Goal: Task Accomplishment & Management: Manage account settings

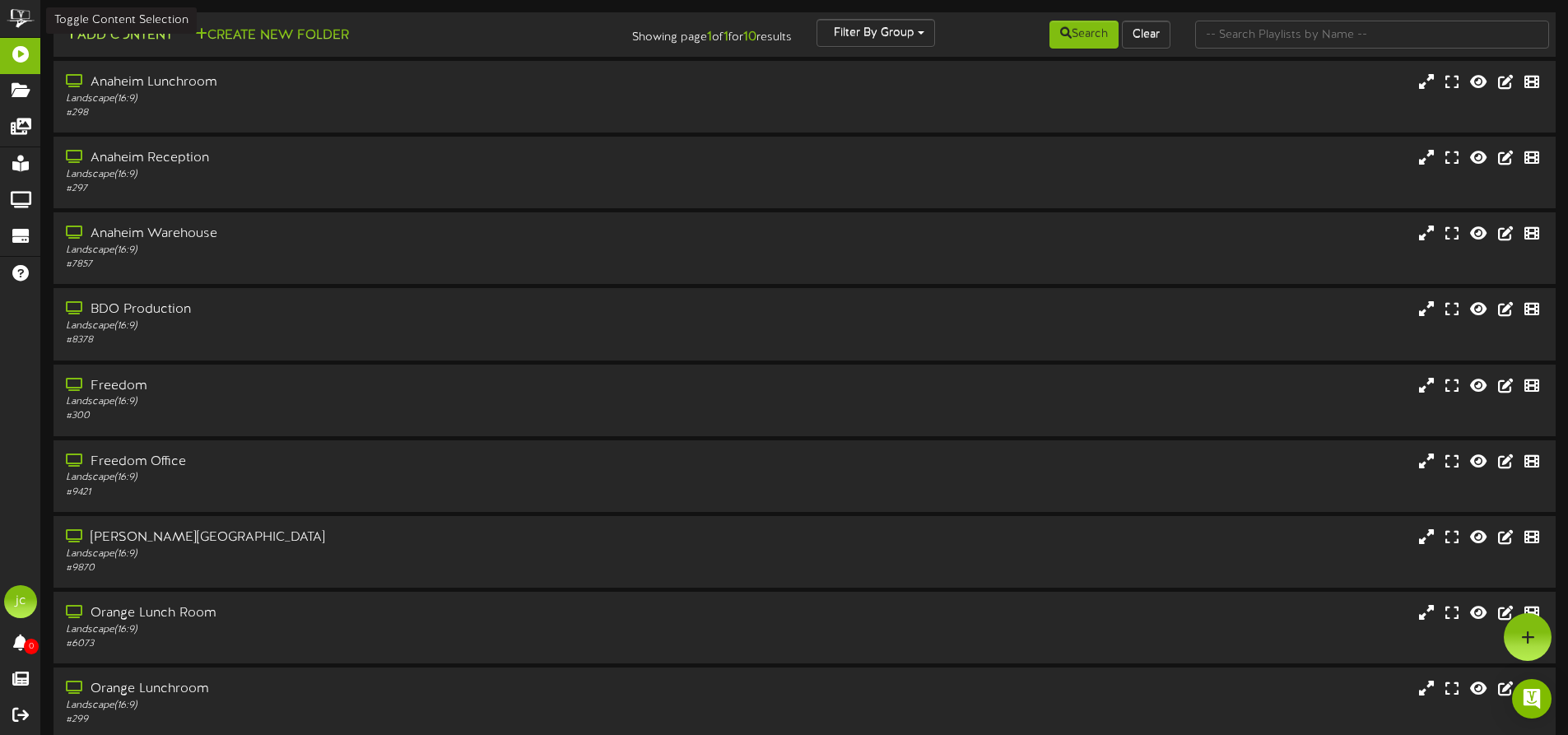
click at [115, 35] on button "Add Content" at bounding box center [118, 36] width 118 height 21
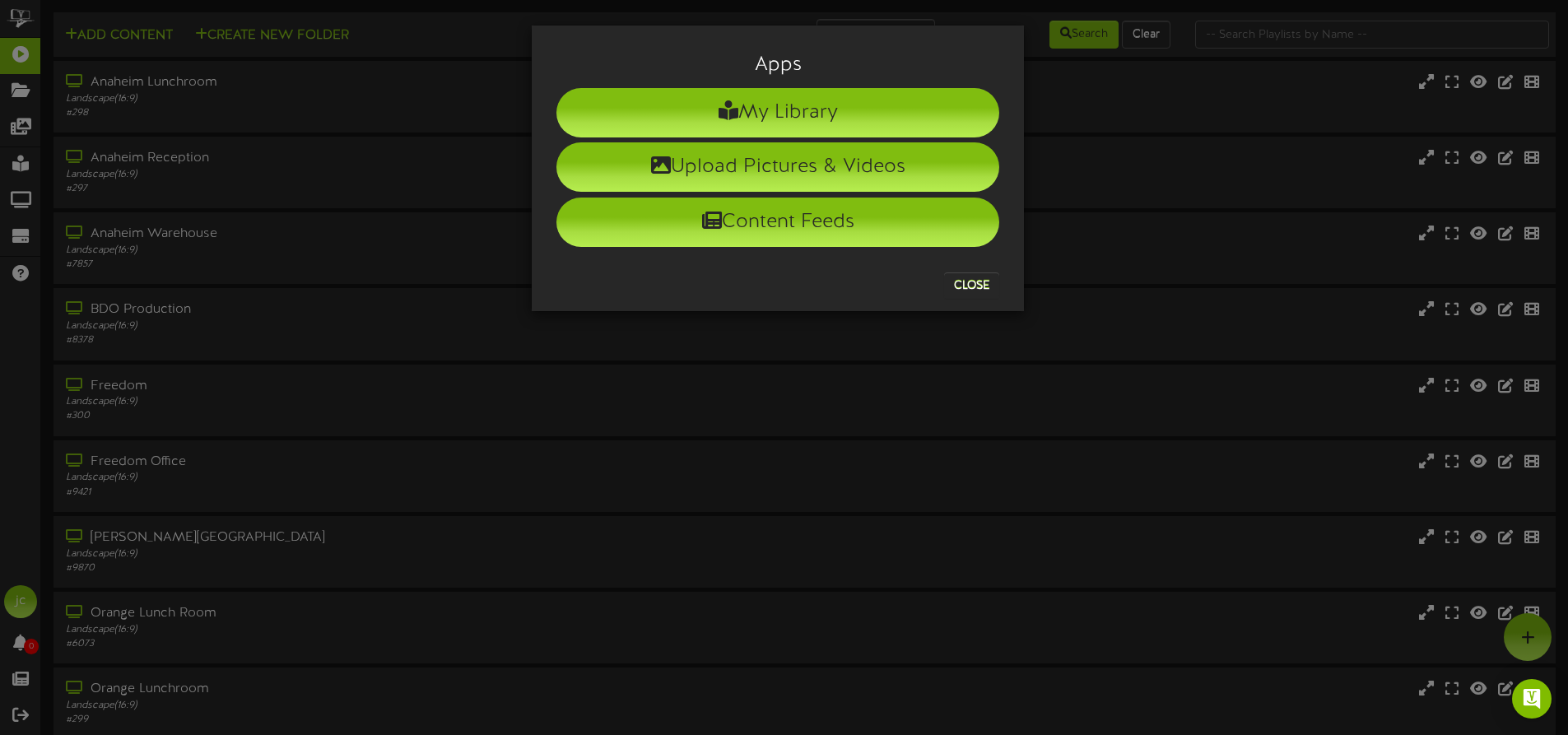
click at [26, 121] on div "Apps My Library Upload Pictures & Videos Content Feeds Close" at bounding box center [784, 368] width 1568 height 735
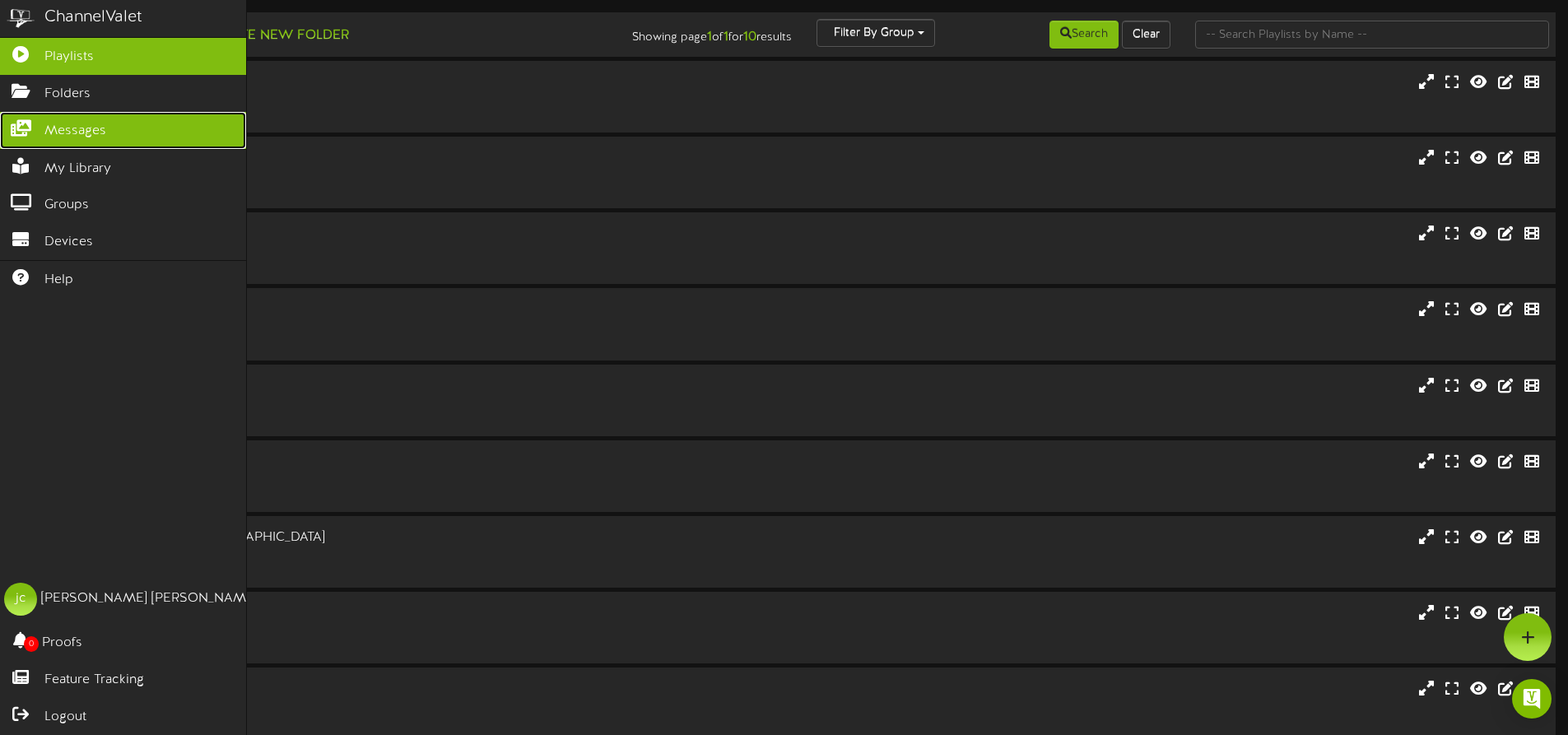
click at [62, 131] on span "Messages" at bounding box center [75, 131] width 62 height 19
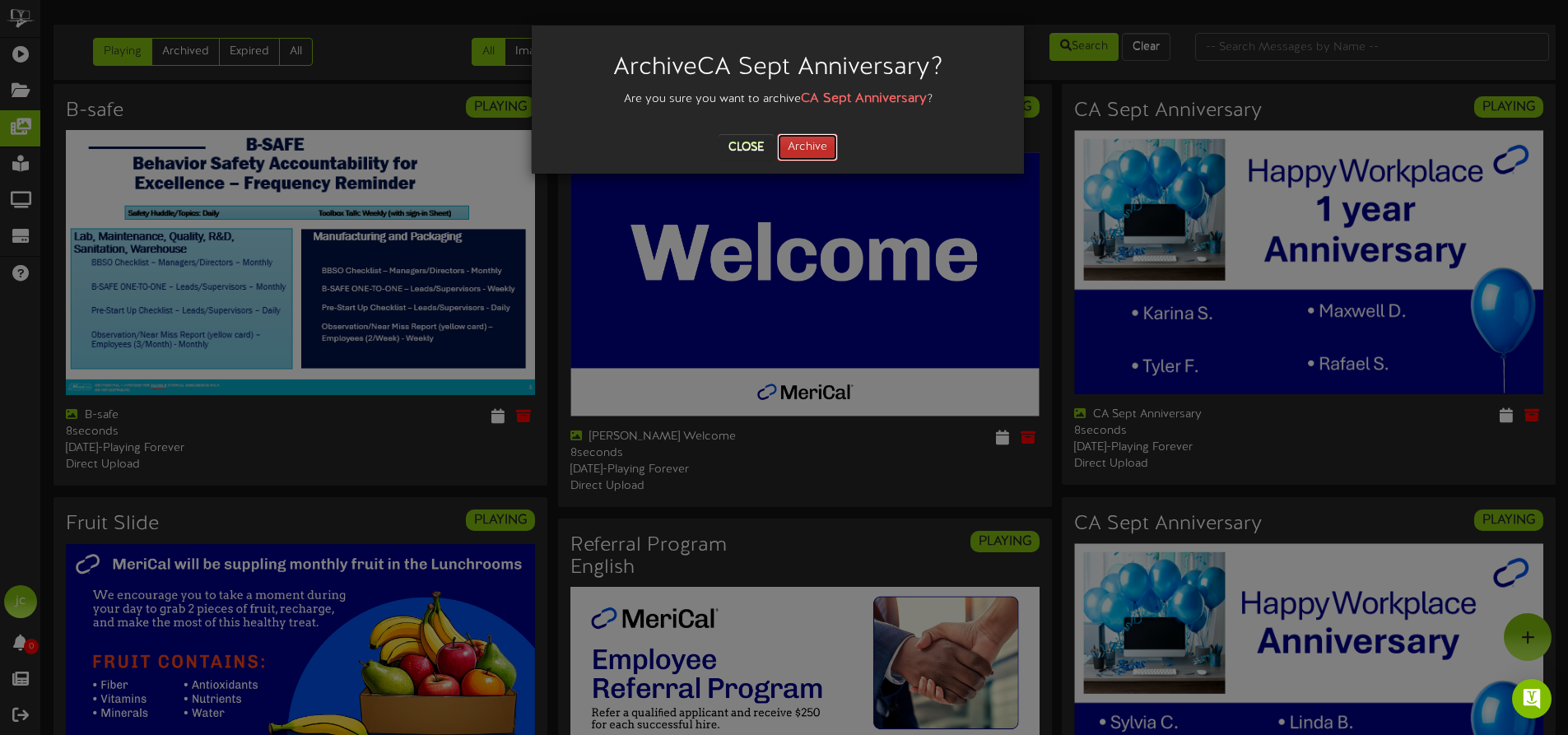
click at [800, 152] on button "Archive" at bounding box center [807, 147] width 61 height 28
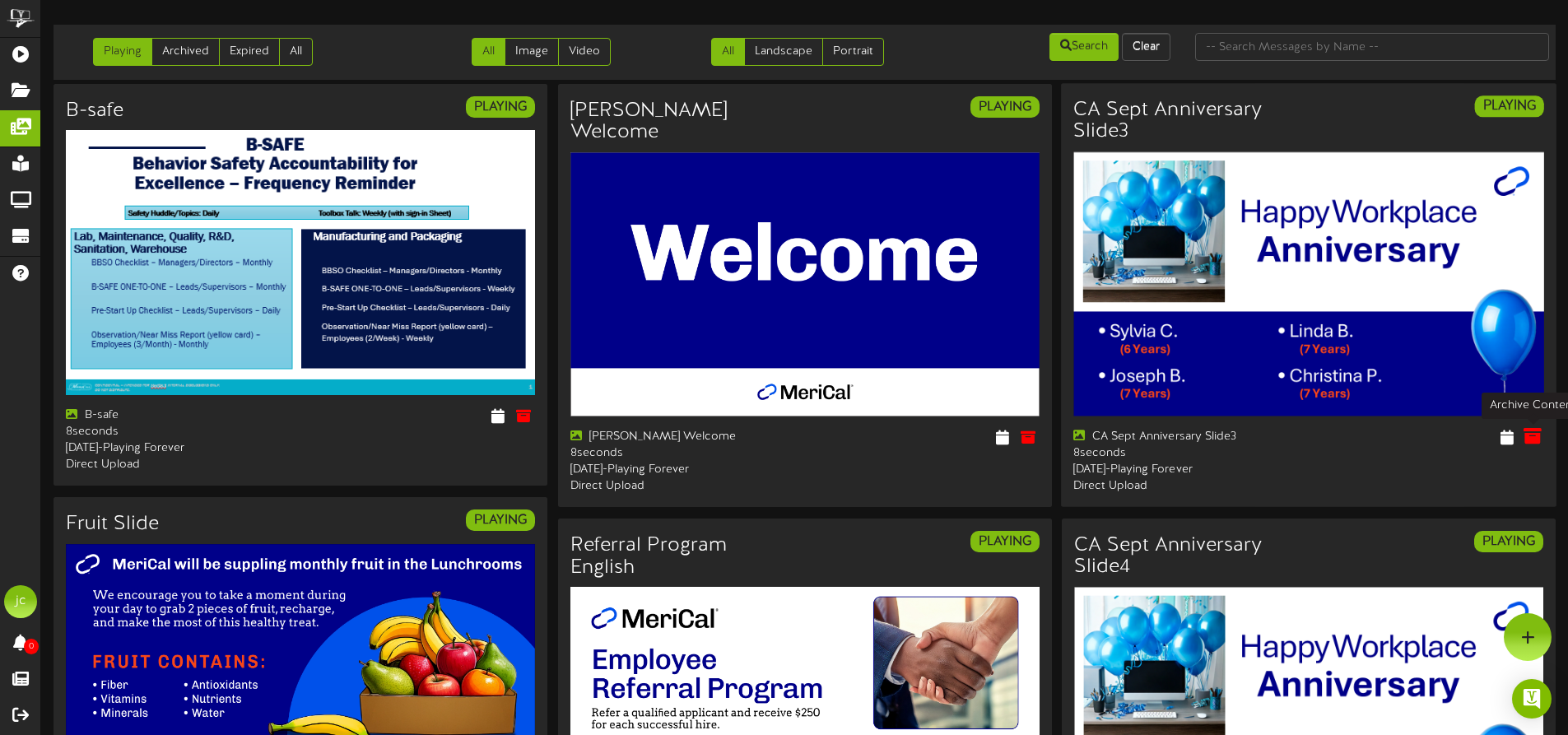
click at [1535, 431] on icon at bounding box center [1532, 437] width 18 height 18
